Goal: Check status: Check status

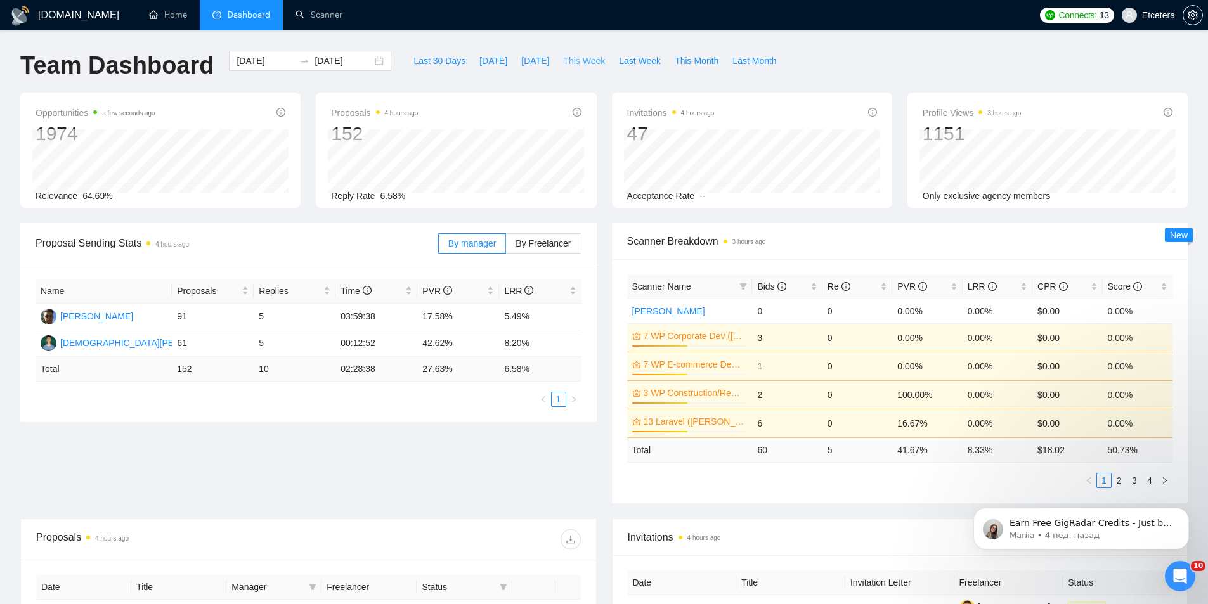
click at [576, 58] on span "This Week" at bounding box center [584, 61] width 42 height 14
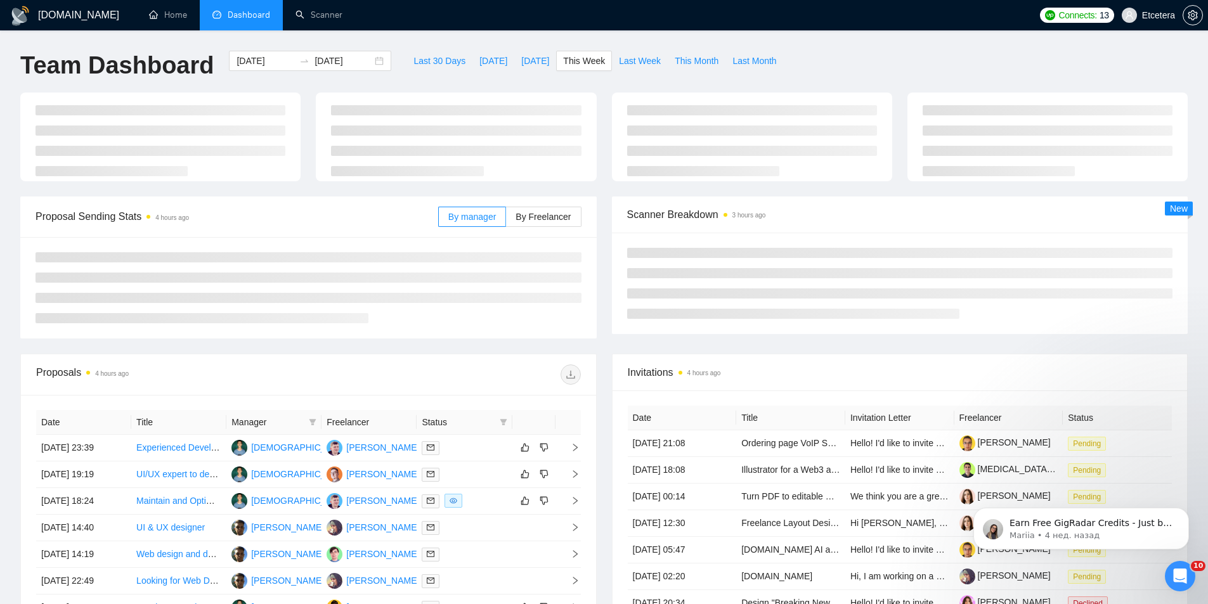
type input "[DATE]"
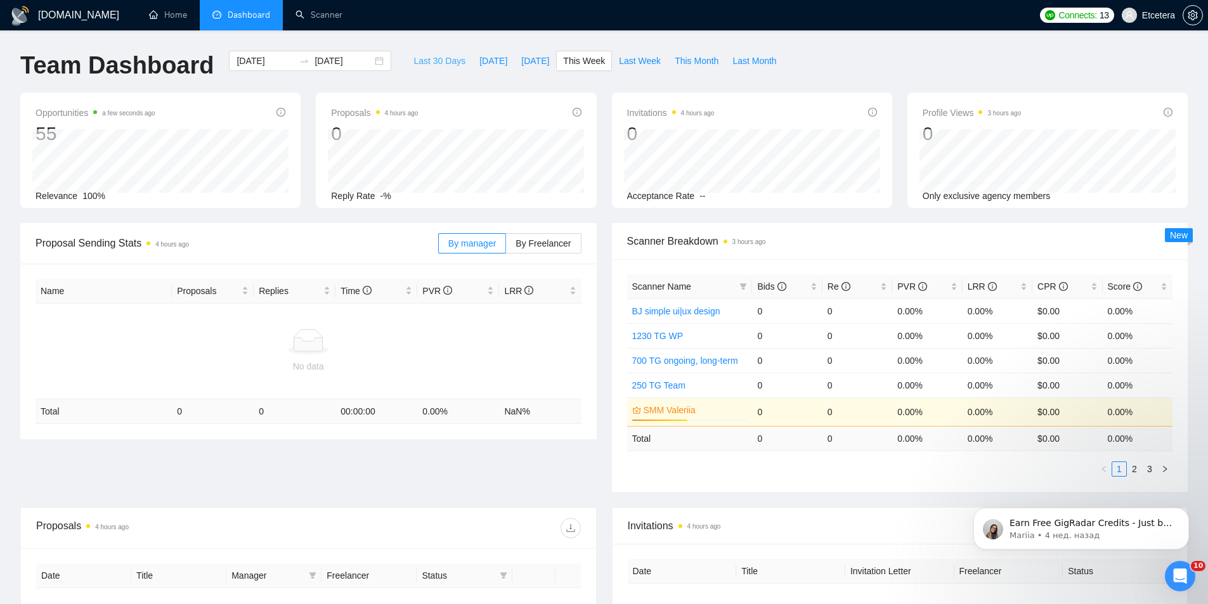
click at [435, 55] on span "Last 30 Days" at bounding box center [439, 61] width 52 height 14
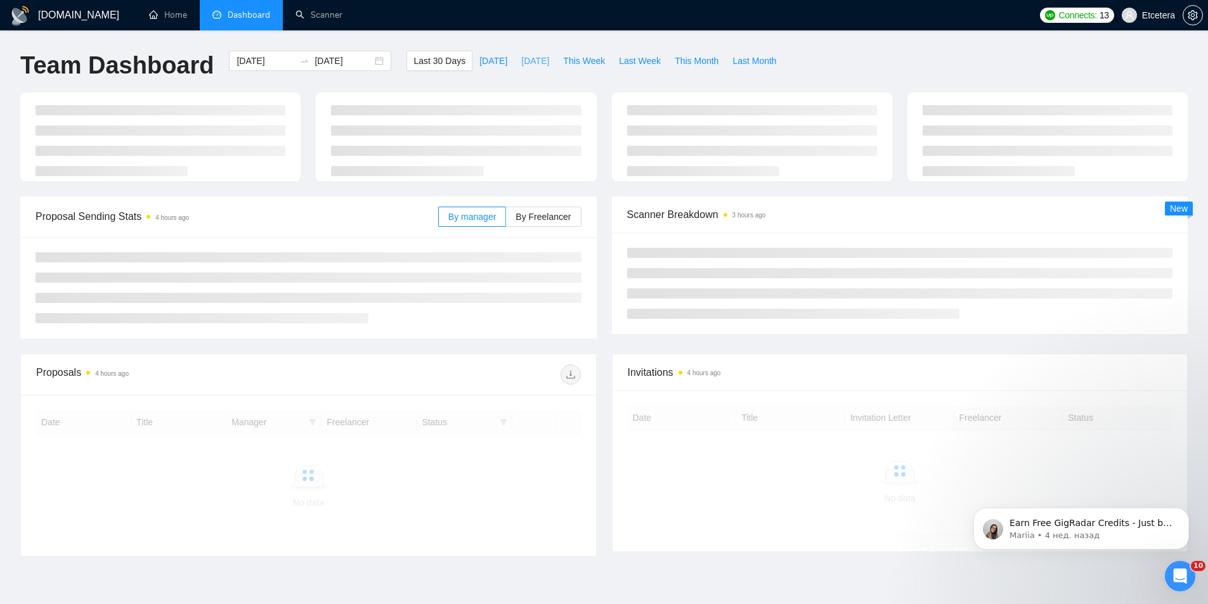
type input "[DATE]"
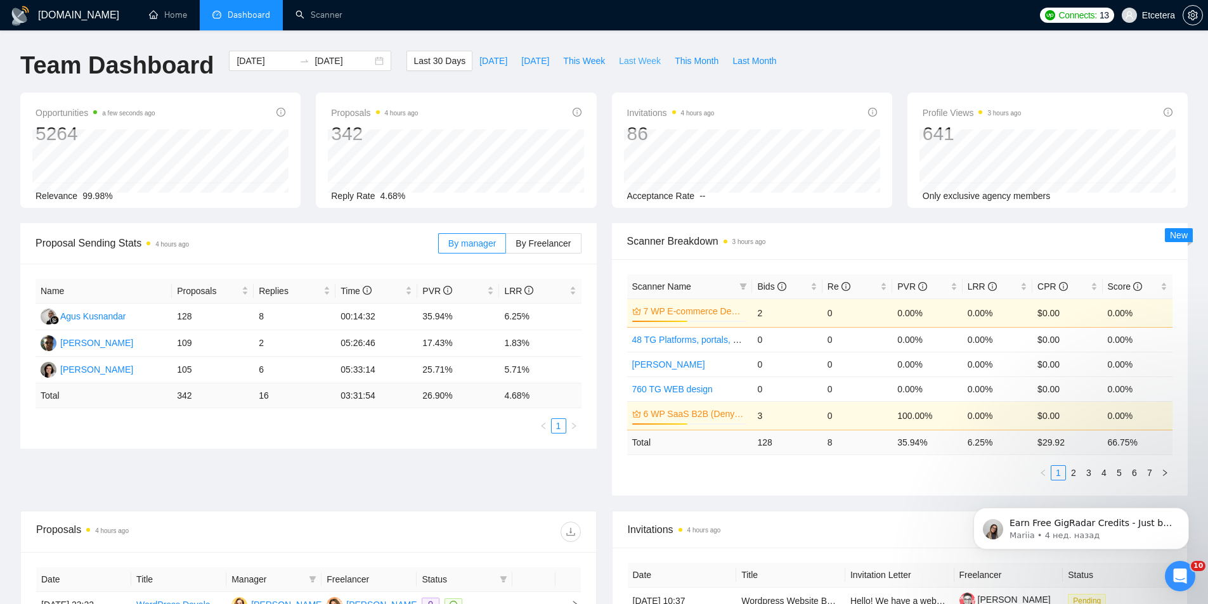
click at [619, 67] on span "Last Week" at bounding box center [640, 61] width 42 height 14
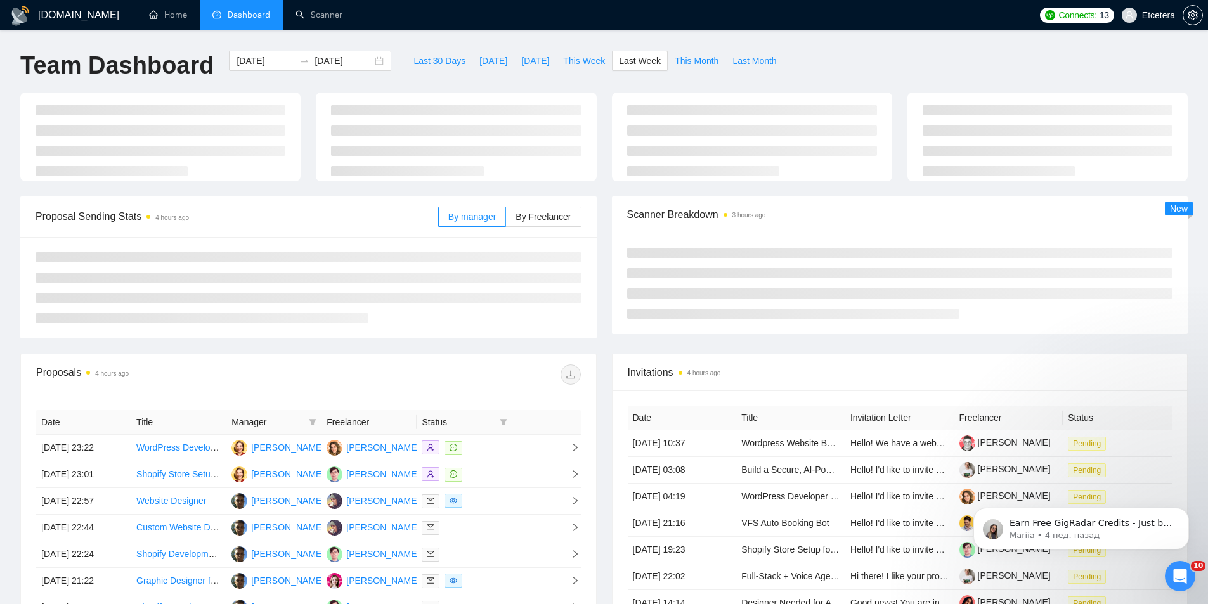
type input "[DATE]"
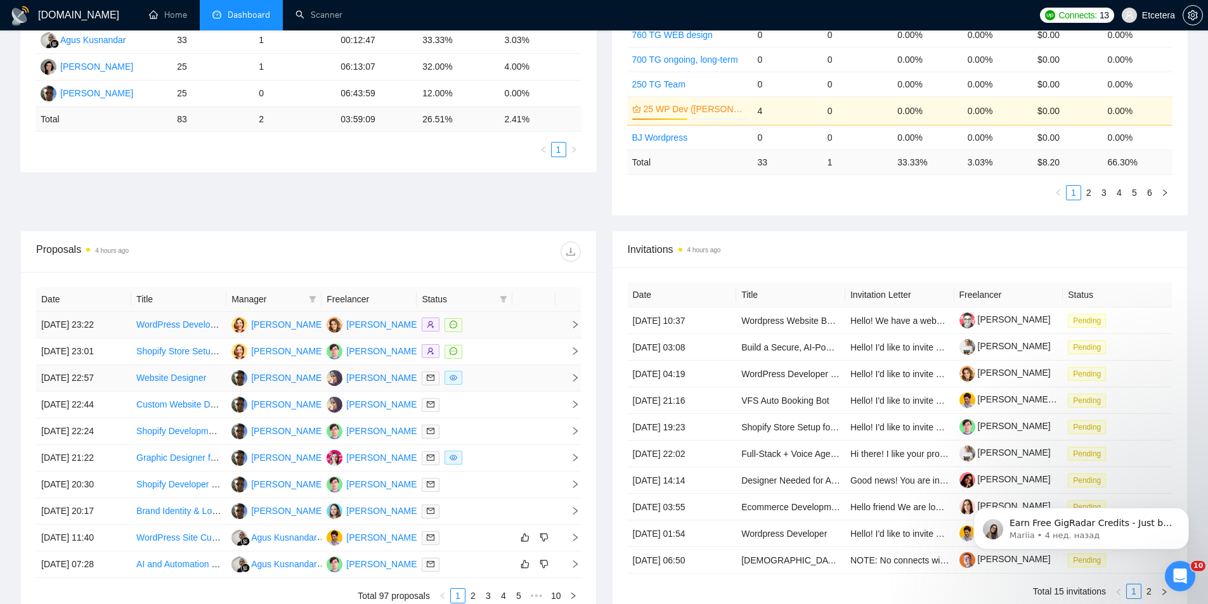
scroll to position [254, 0]
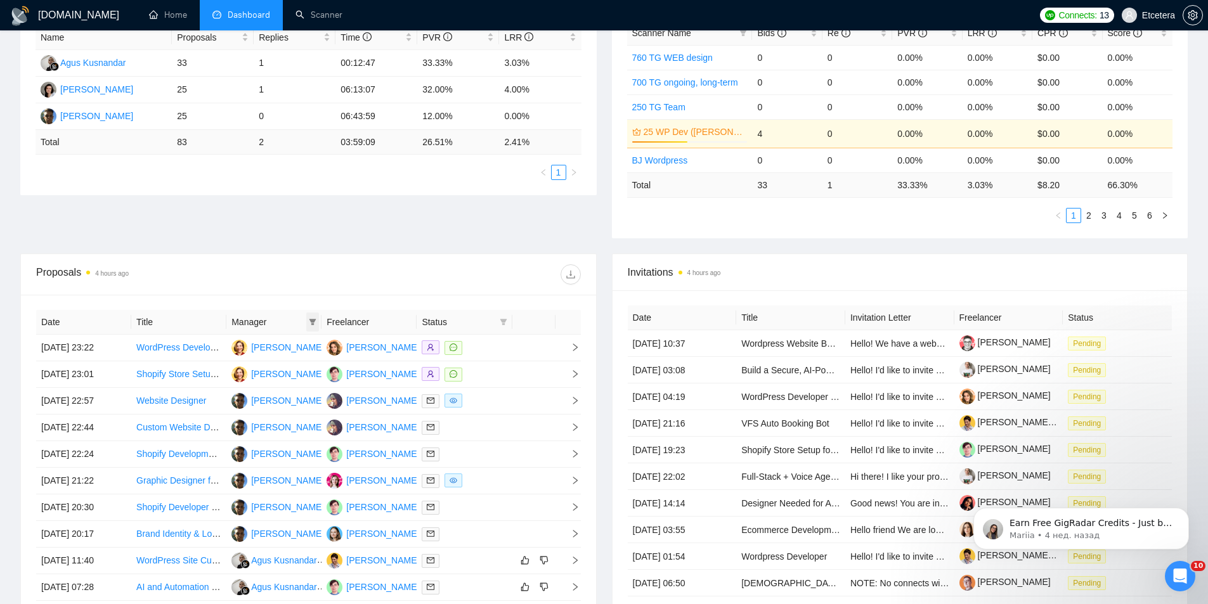
click at [316, 319] on span at bounding box center [312, 322] width 13 height 19
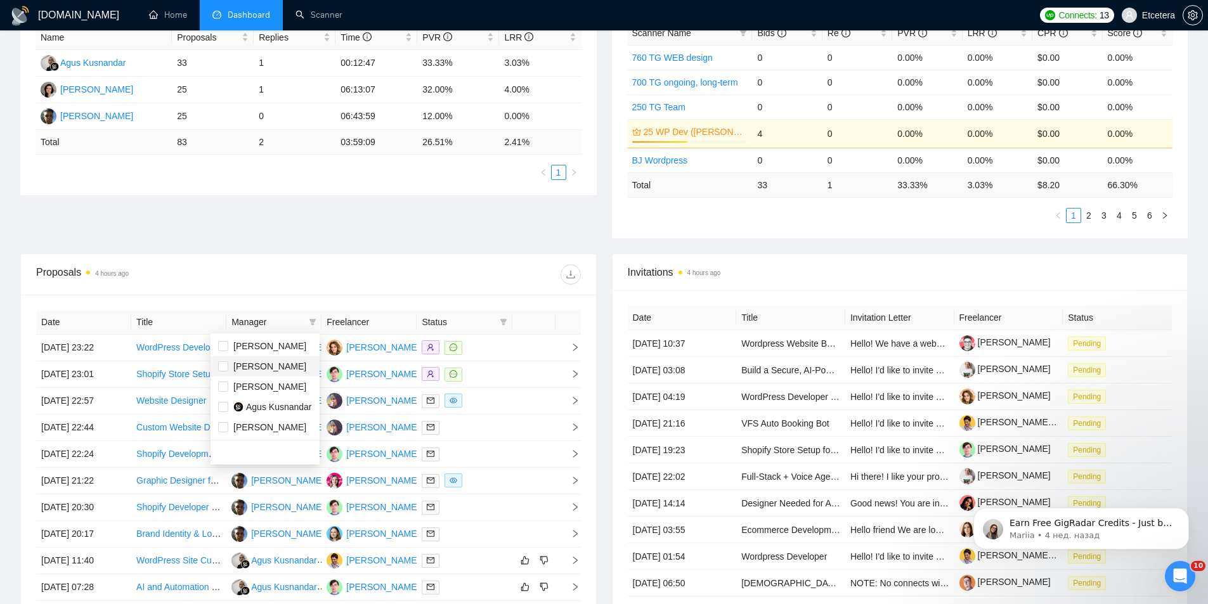
click at [263, 363] on span "[PERSON_NAME]" at bounding box center [269, 366] width 73 height 10
checkbox input "true"
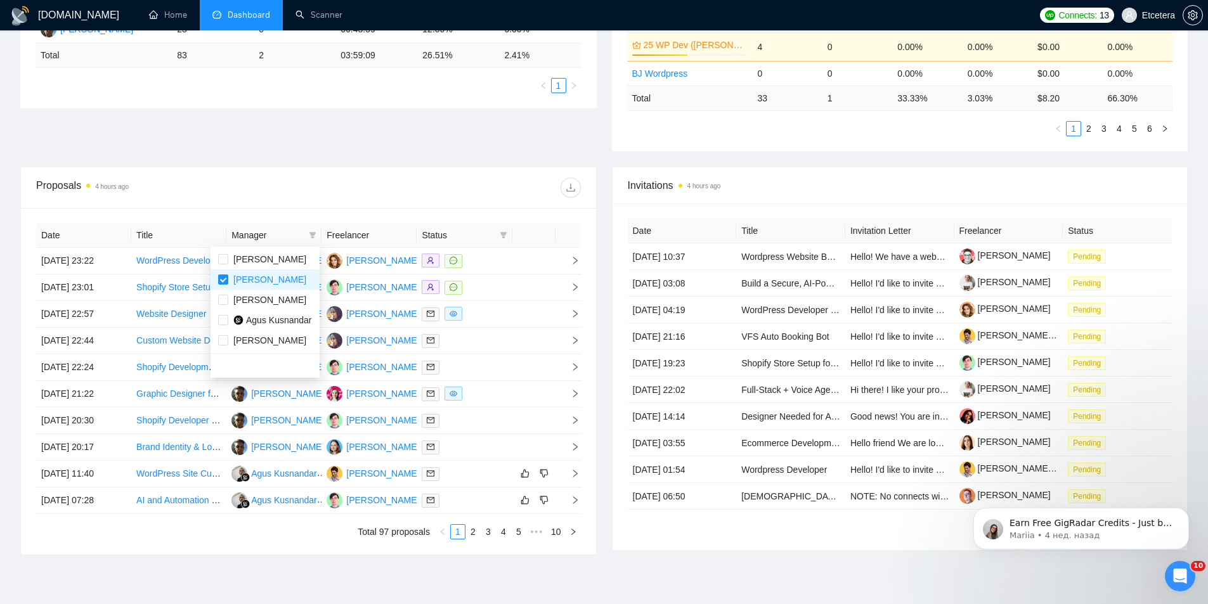
scroll to position [405, 0]
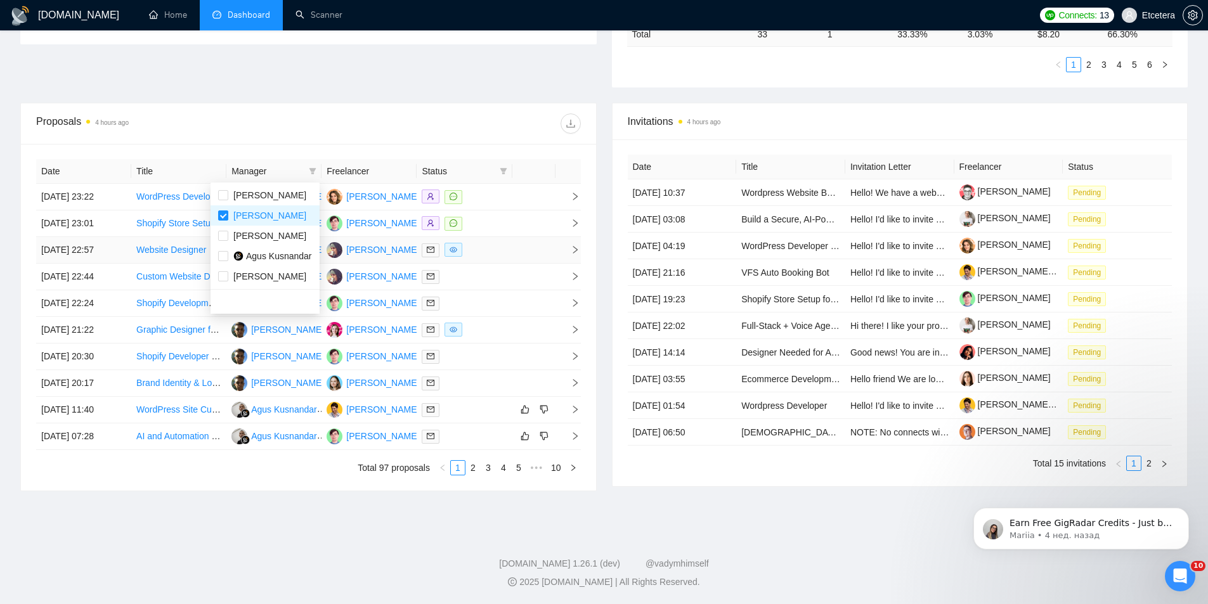
click at [397, 128] on div at bounding box center [444, 124] width 272 height 20
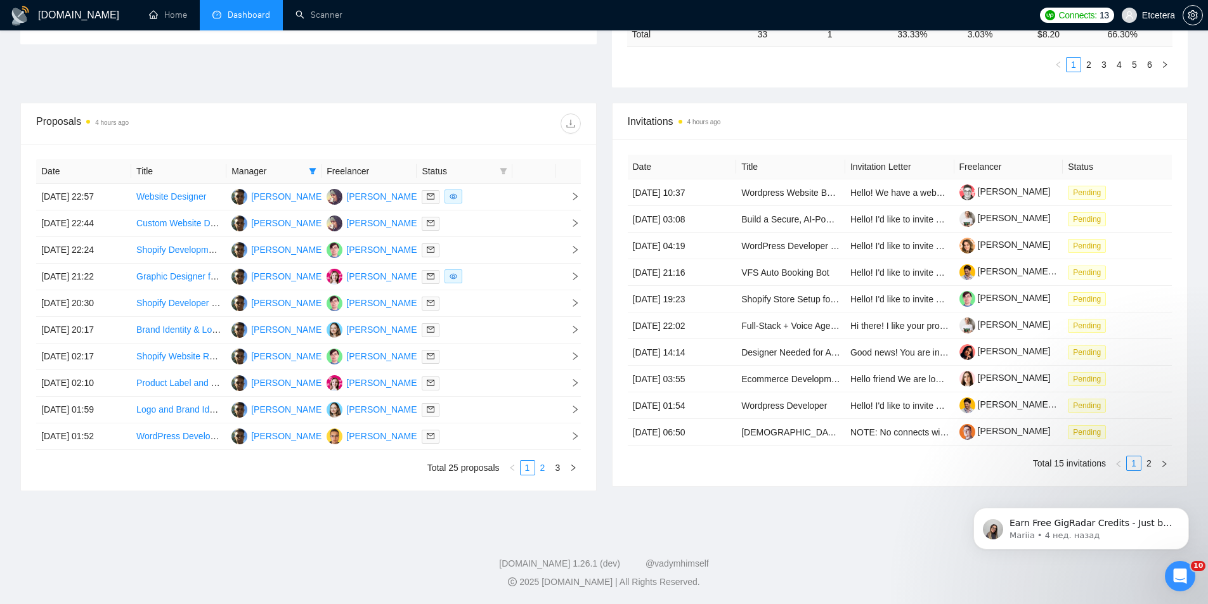
click at [546, 469] on link "2" at bounding box center [543, 468] width 14 height 14
click at [560, 474] on link "3" at bounding box center [558, 468] width 14 height 14
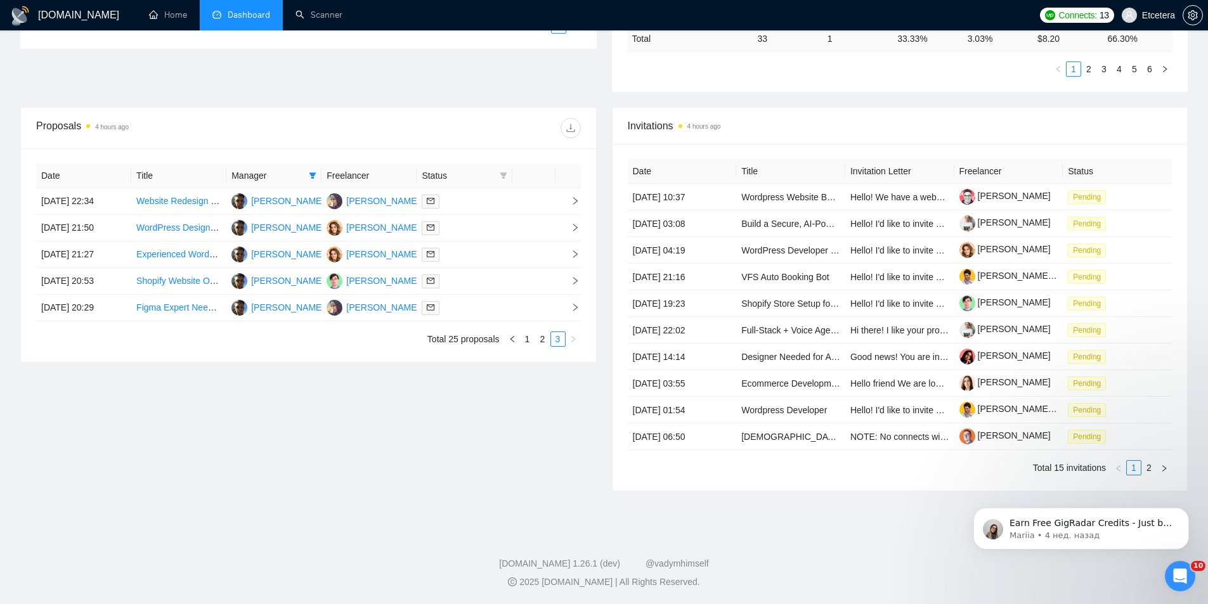
scroll to position [400, 0]
click at [543, 342] on link "2" at bounding box center [543, 339] width 14 height 14
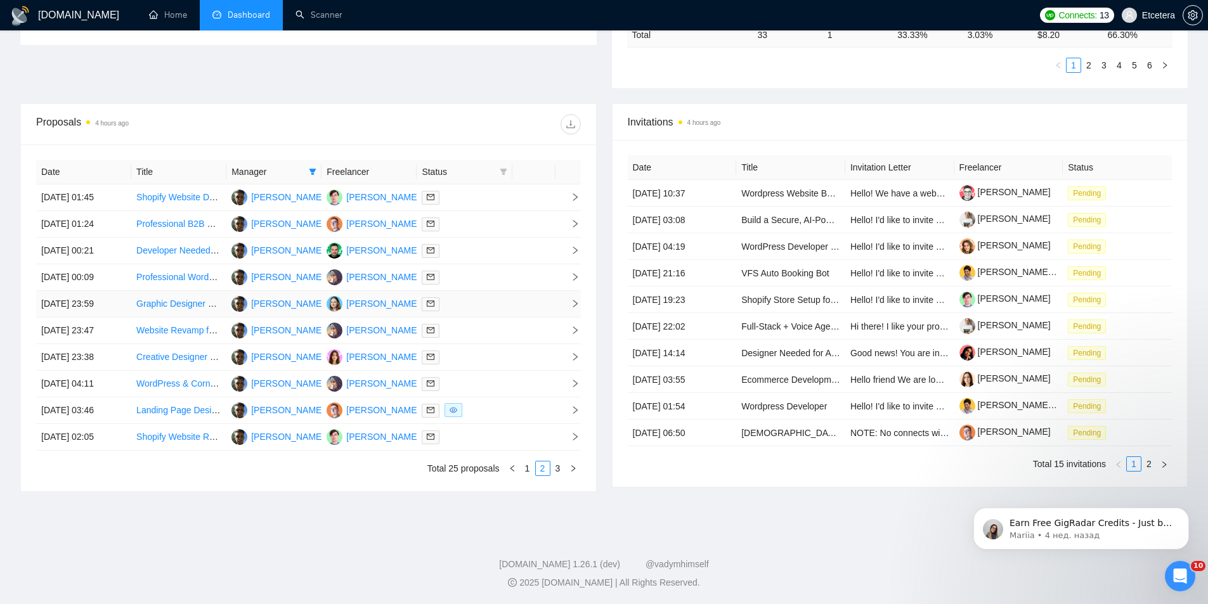
scroll to position [405, 0]
click at [525, 463] on link "1" at bounding box center [528, 468] width 14 height 14
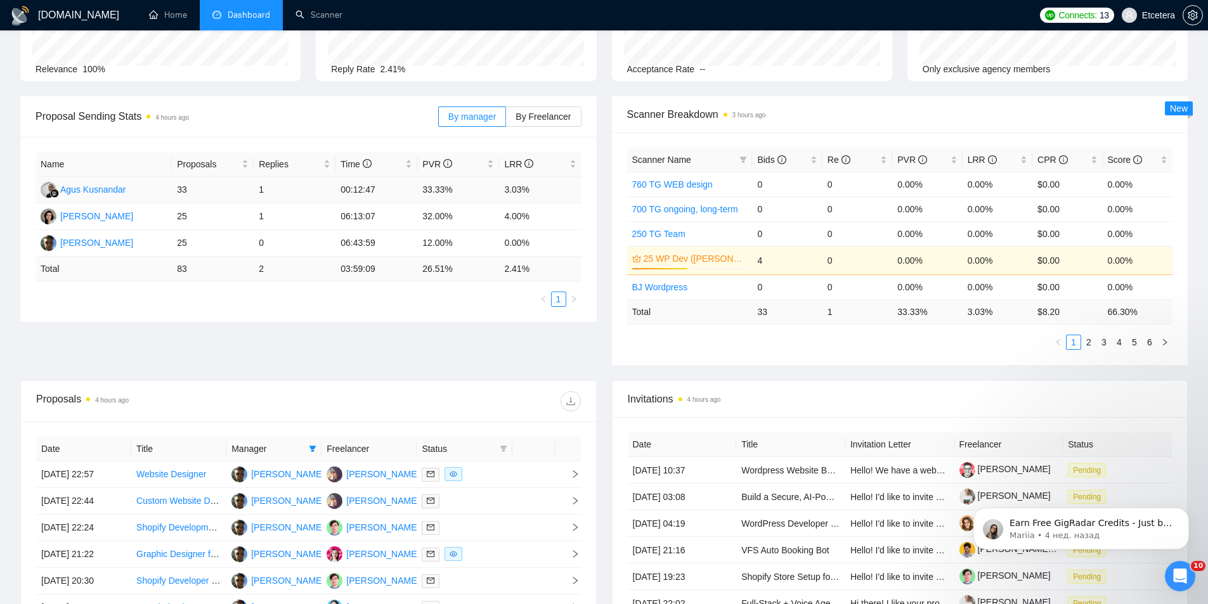
scroll to position [317, 0]
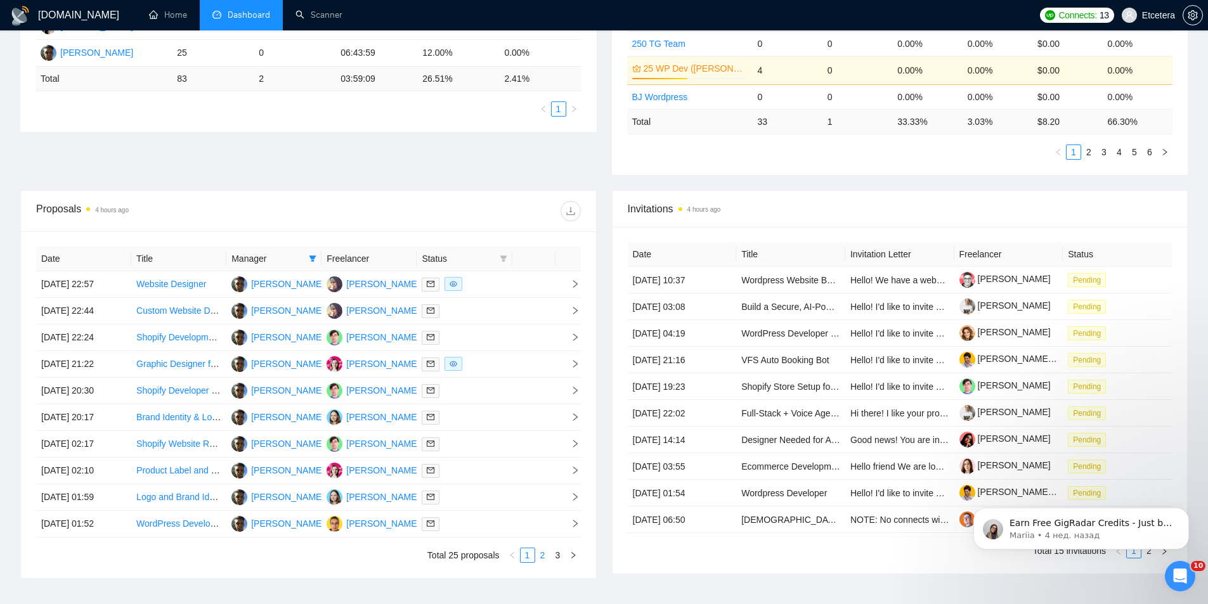
click at [540, 559] on link "2" at bounding box center [543, 556] width 14 height 14
click at [556, 558] on link "3" at bounding box center [558, 556] width 14 height 14
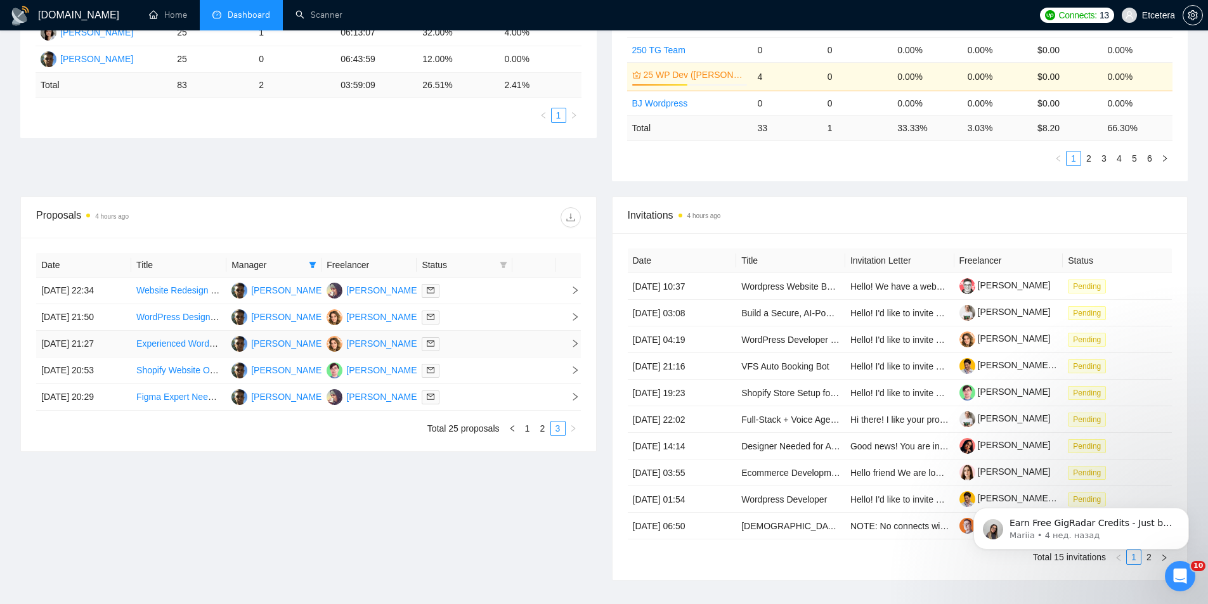
scroll to position [310, 0]
click at [538, 427] on link "2" at bounding box center [543, 429] width 14 height 14
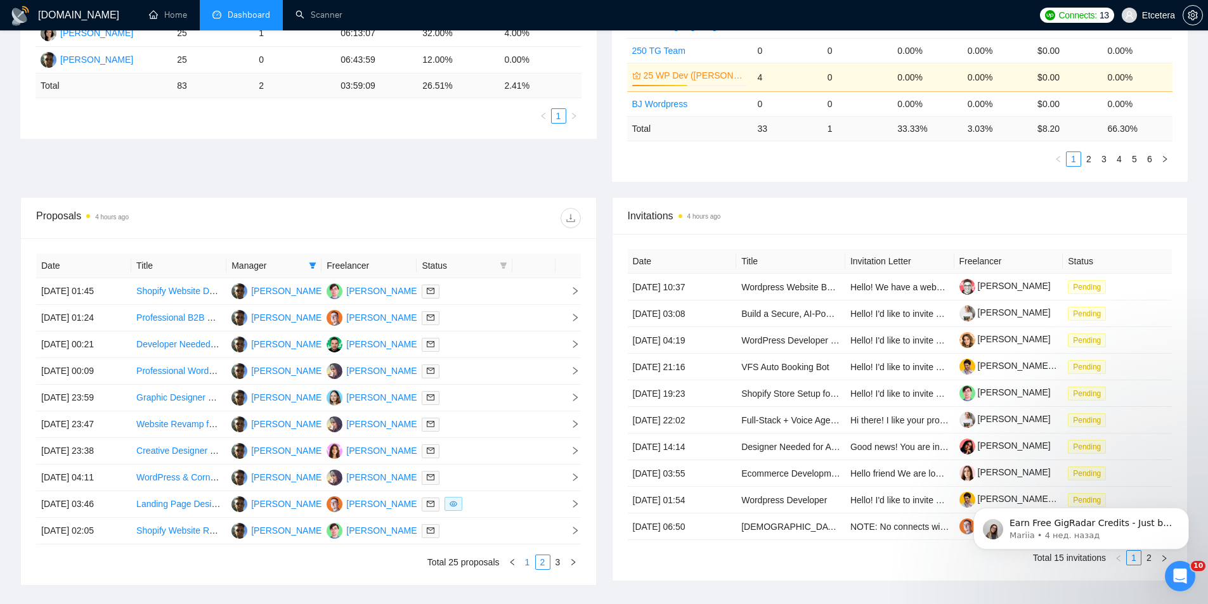
click at [529, 564] on link "1" at bounding box center [528, 563] width 14 height 14
click at [543, 564] on link "2" at bounding box center [543, 563] width 14 height 14
click at [561, 559] on link "3" at bounding box center [558, 563] width 14 height 14
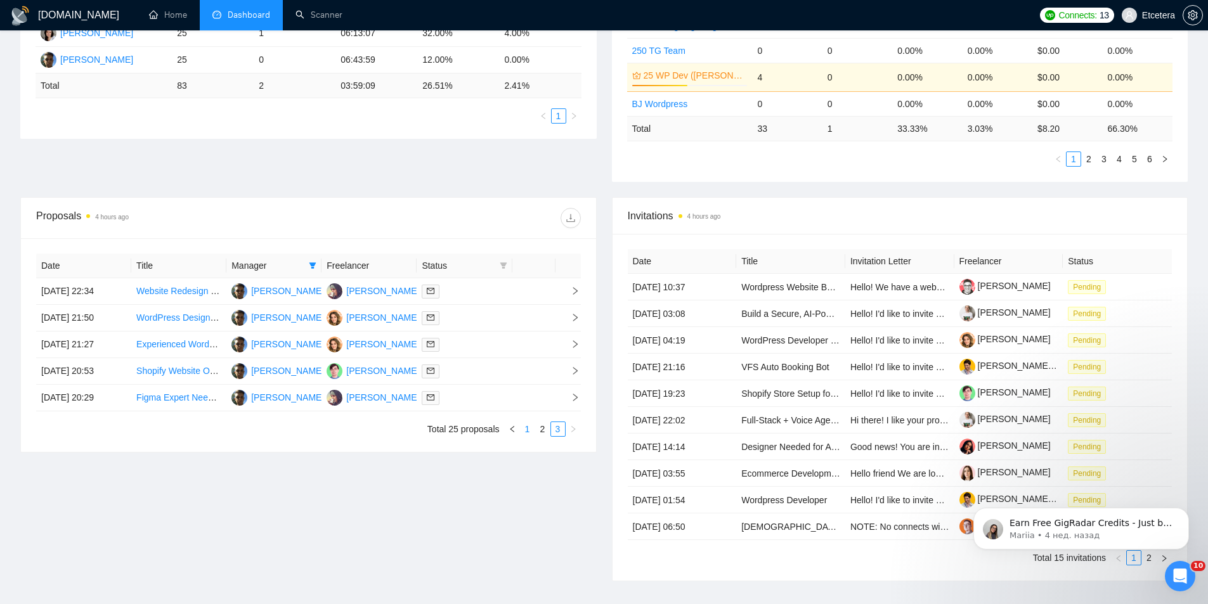
click at [529, 432] on link "1" at bounding box center [528, 429] width 14 height 14
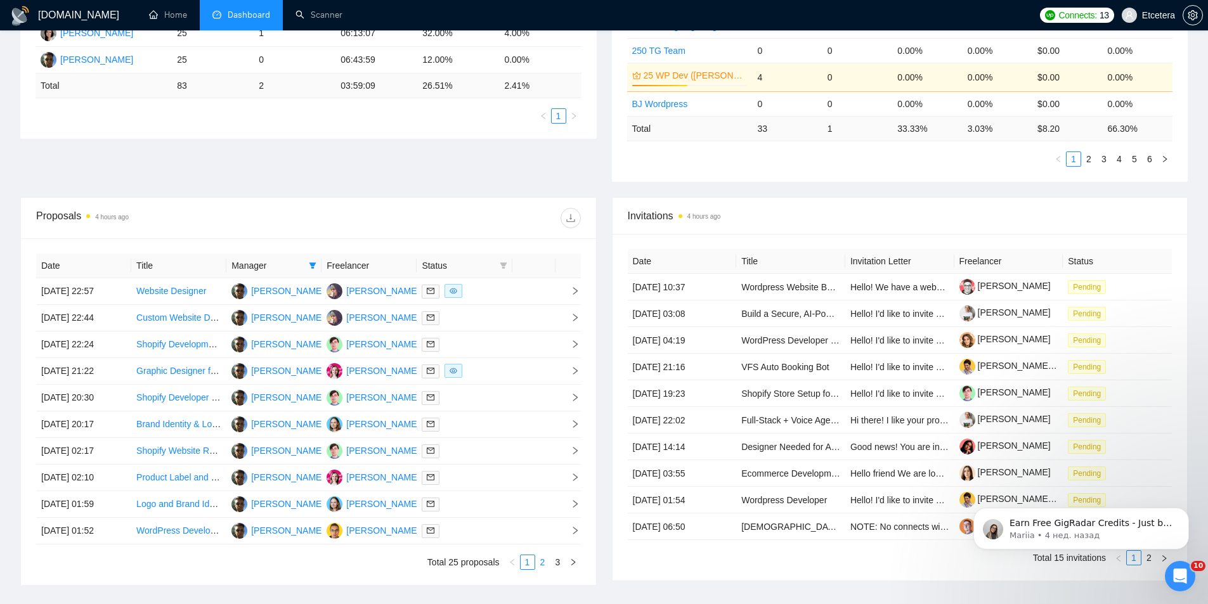
click at [545, 566] on link "2" at bounding box center [543, 563] width 14 height 14
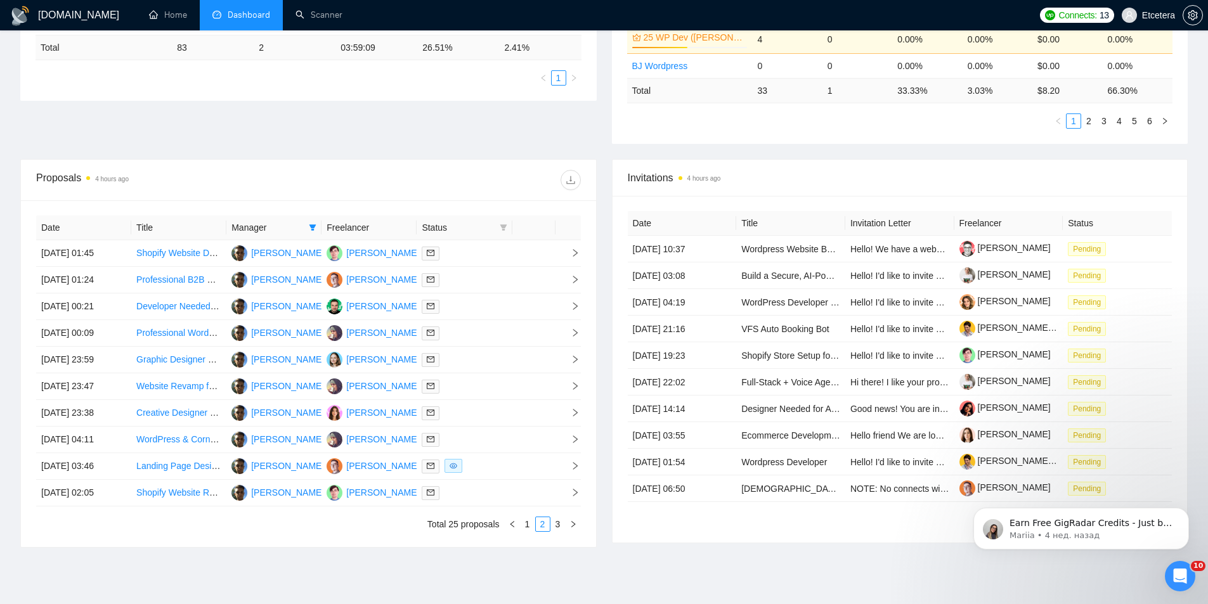
scroll to position [380, 0]
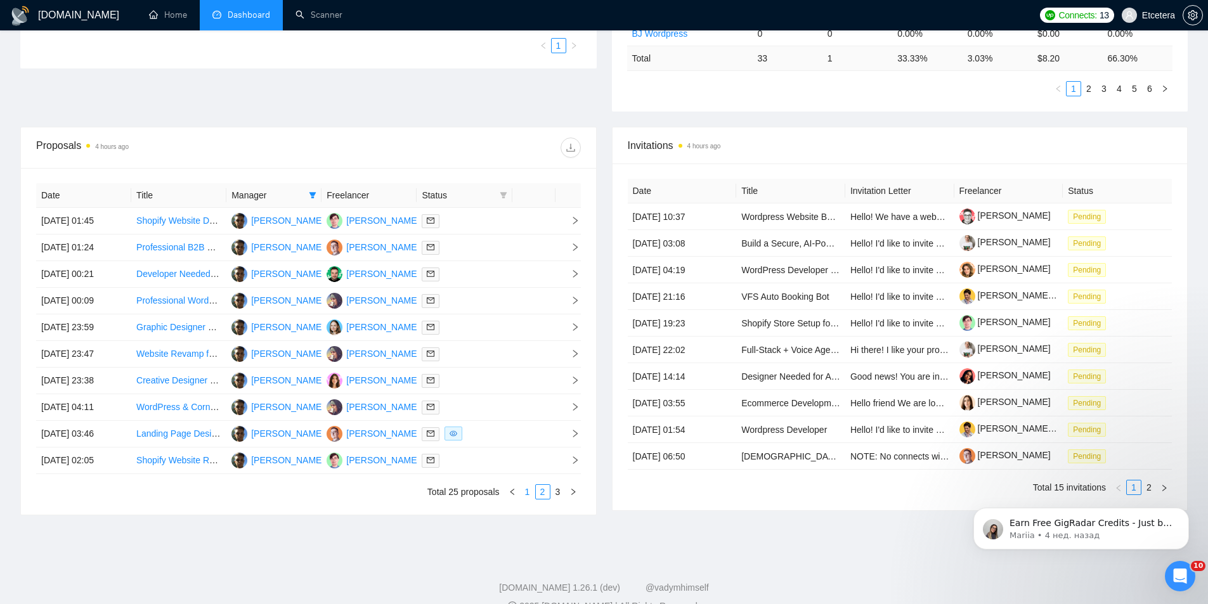
click at [530, 491] on link "1" at bounding box center [528, 492] width 14 height 14
click at [557, 493] on link "3" at bounding box center [558, 492] width 14 height 14
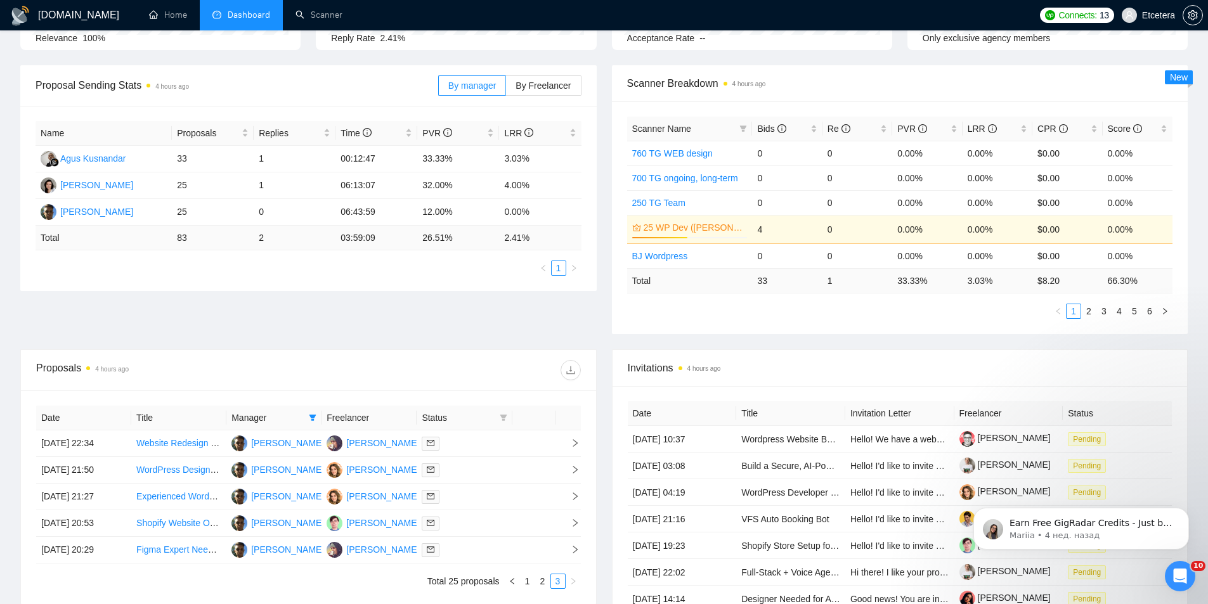
scroll to position [0, 0]
